Goal: Information Seeking & Learning: Learn about a topic

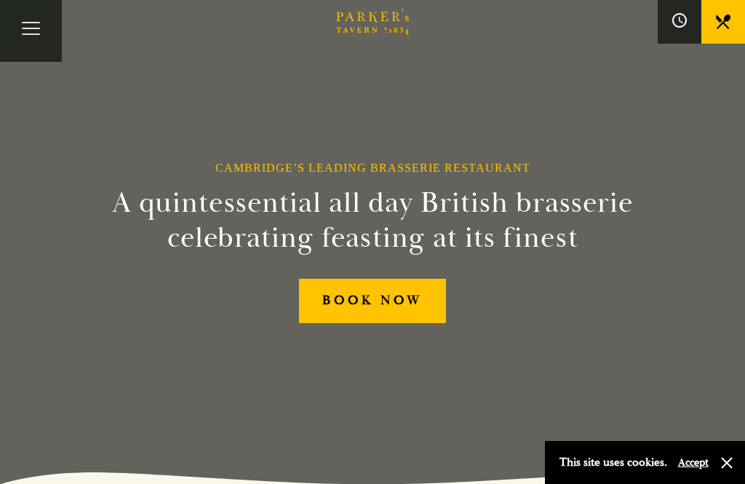
click at [31, 35] on button "Toggle navigation" at bounding box center [31, 31] width 62 height 62
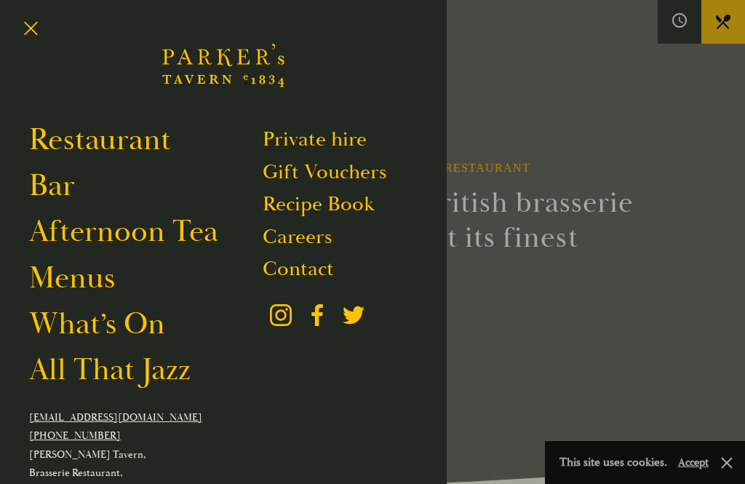
click at [394, 324] on div at bounding box center [372, 242] width 745 height 484
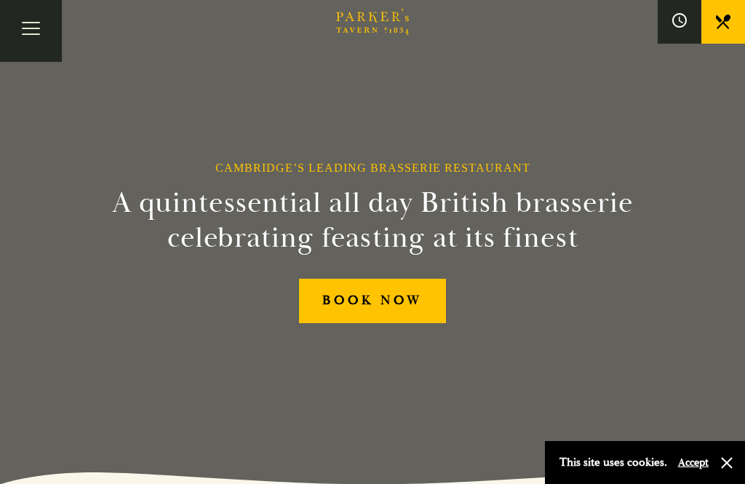
click at [406, 323] on link "BOOK NOW" at bounding box center [373, 301] width 148 height 44
click at [31, 35] on button "Toggle navigation" at bounding box center [31, 31] width 62 height 62
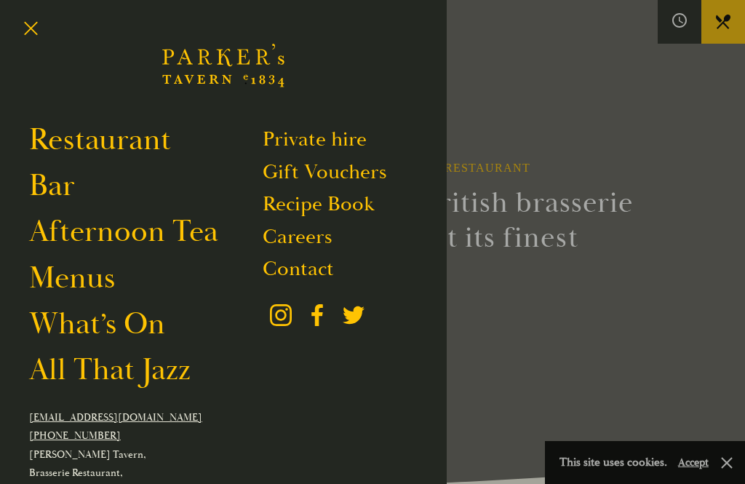
click at [725, 453] on div at bounding box center [372, 242] width 745 height 484
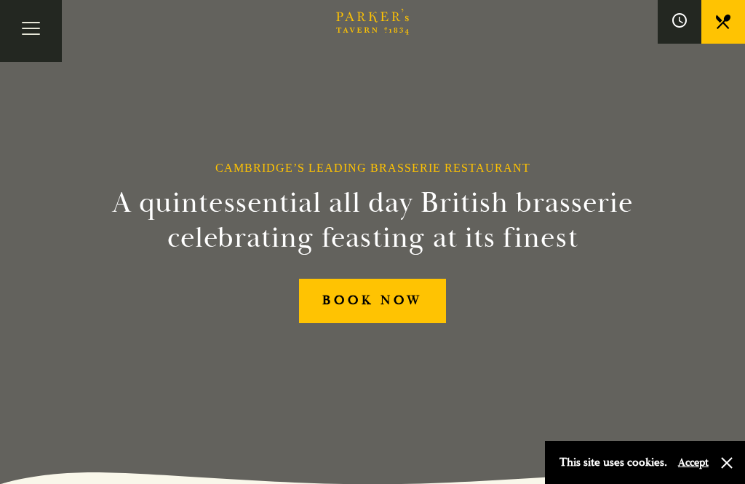
click at [726, 461] on button "button" at bounding box center [726, 462] width 15 height 15
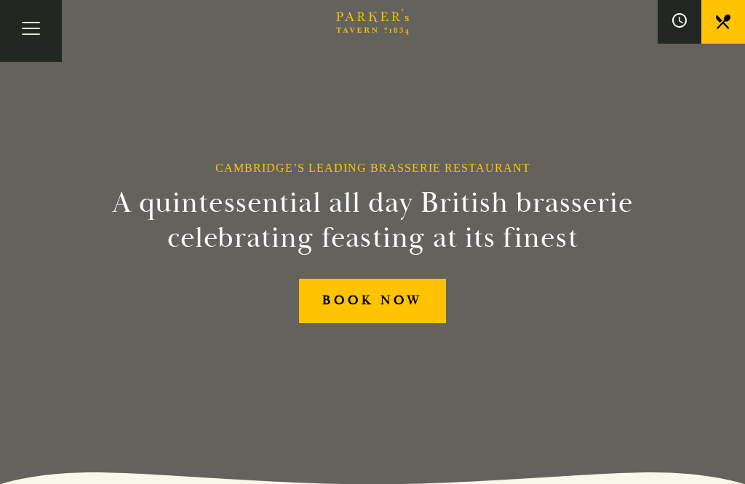
click at [31, 28] on button "Toggle navigation" at bounding box center [31, 31] width 62 height 62
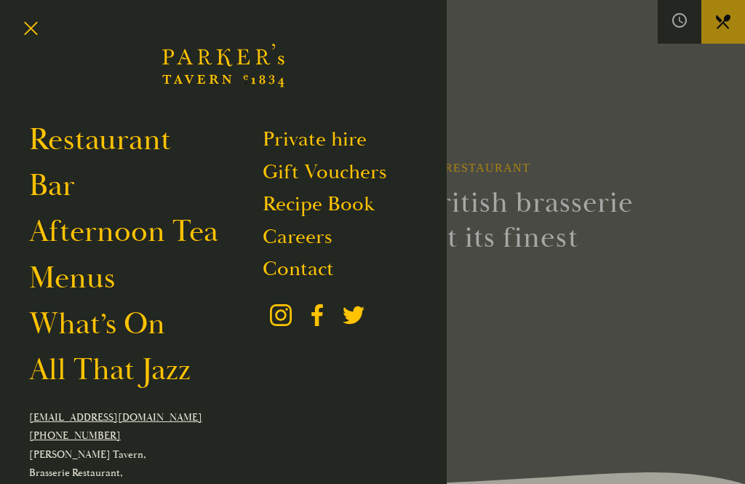
click at [153, 150] on link "Restaurant" at bounding box center [100, 140] width 142 height 38
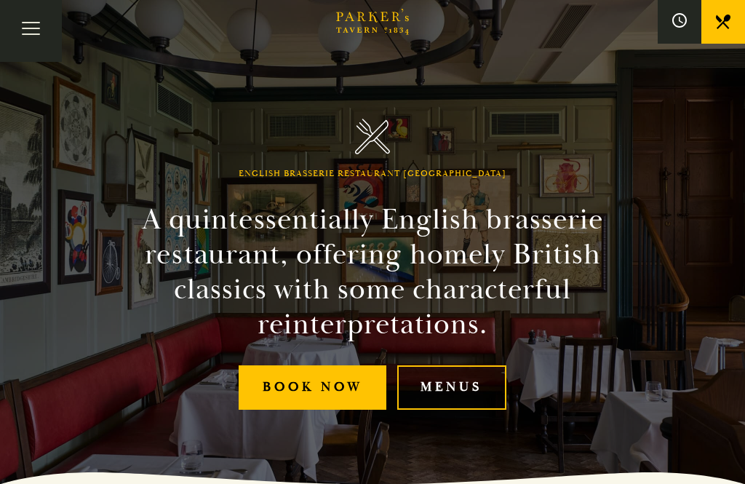
click at [461, 396] on link "Menus" at bounding box center [451, 387] width 109 height 44
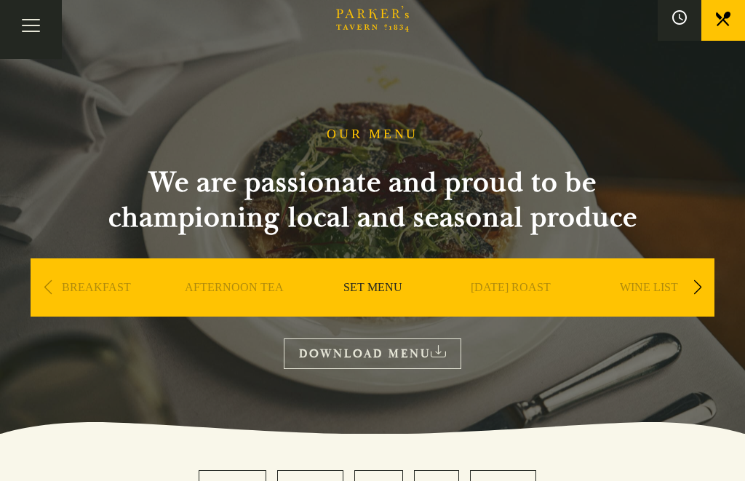
scroll to position [4, 0]
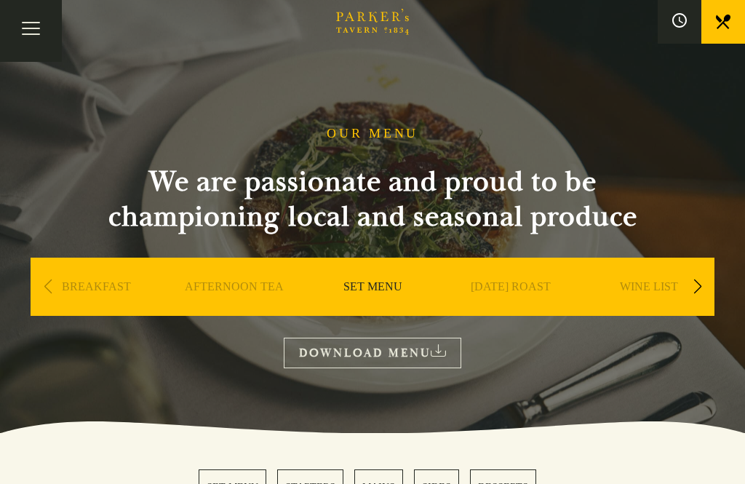
click at [406, 347] on link "DOWNLOAD MENU" at bounding box center [372, 352] width 177 height 30
click at [693, 287] on div "Next slide" at bounding box center [697, 287] width 20 height 32
click at [660, 287] on link "A LA CARTE" at bounding box center [649, 308] width 68 height 58
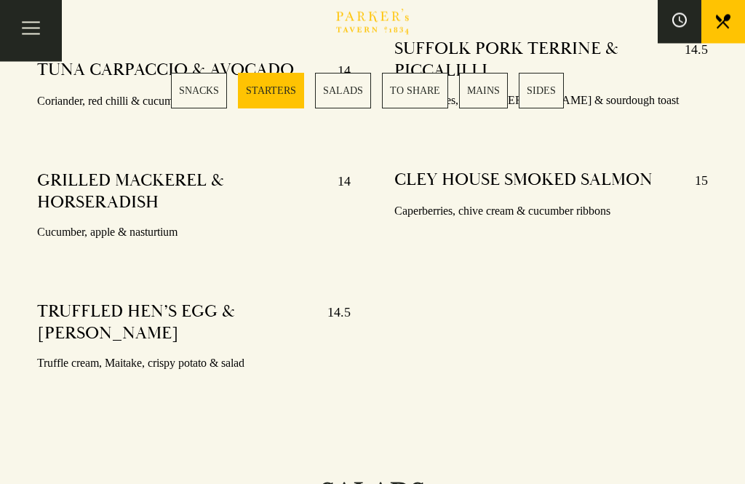
scroll to position [1381, 0]
